Goal: Transaction & Acquisition: Purchase product/service

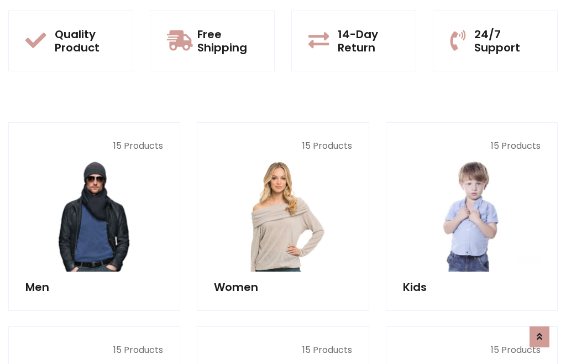
scroll to position [900, 0]
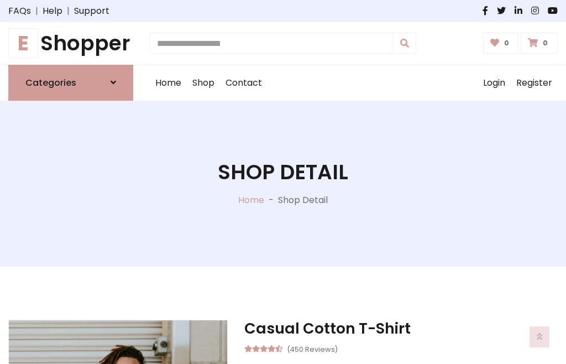
click at [71, 43] on h1 "E Shopper" at bounding box center [70, 43] width 125 height 25
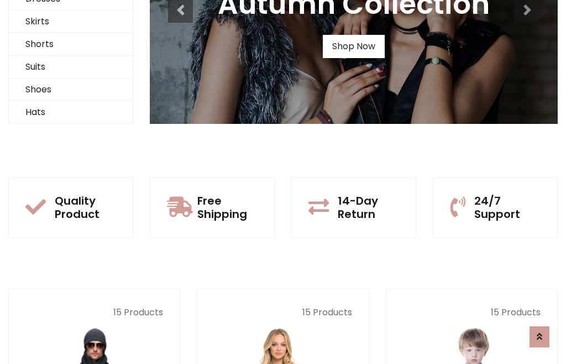
scroll to position [107, 0]
